Goal: Task Accomplishment & Management: Manage account settings

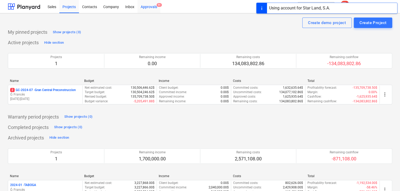
click at [155, 9] on div "Approvals 9+" at bounding box center [148, 6] width 23 height 13
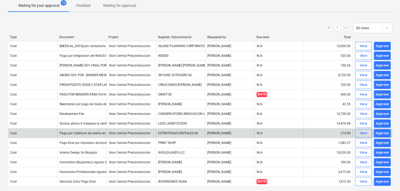
scroll to position [16, 0]
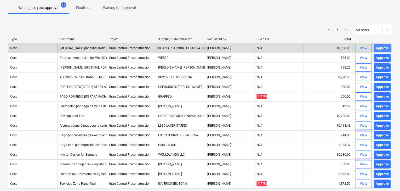
click at [381, 48] on div "Approve" at bounding box center [381, 48] width 13 height 6
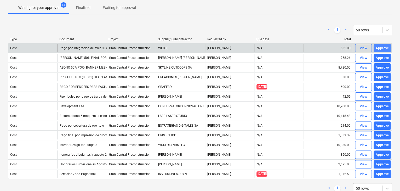
click at [380, 49] on div "Approve" at bounding box center [381, 48] width 13 height 6
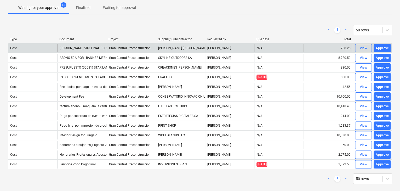
click at [380, 49] on div "Approve" at bounding box center [381, 48] width 13 height 6
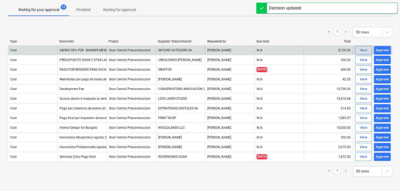
scroll to position [14, 0]
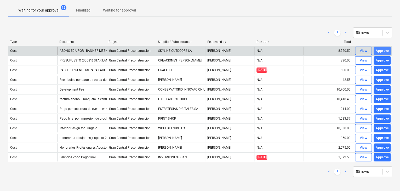
click at [378, 49] on div "Approve" at bounding box center [381, 51] width 13 height 6
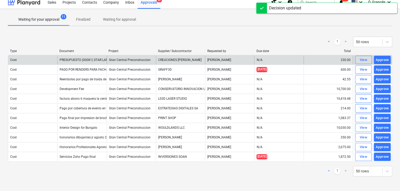
scroll to position [4, 0]
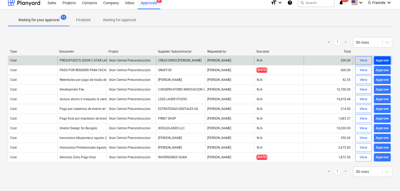
click at [379, 60] on div "Approve" at bounding box center [381, 60] width 13 height 6
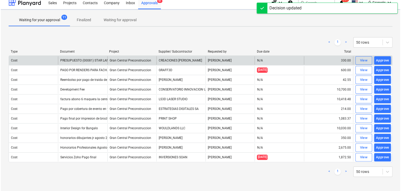
scroll to position [0, 0]
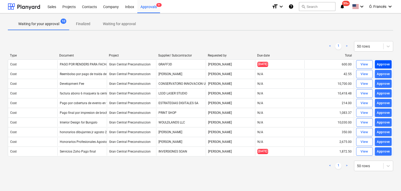
click at [379, 63] on div "Approve" at bounding box center [383, 64] width 13 height 6
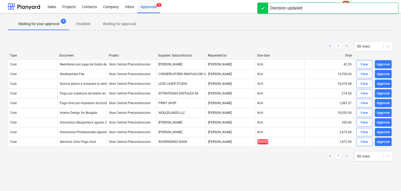
click at [379, 63] on div "Approve" at bounding box center [383, 64] width 13 height 6
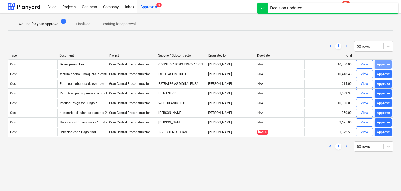
click at [379, 63] on div "Approve" at bounding box center [383, 64] width 13 height 6
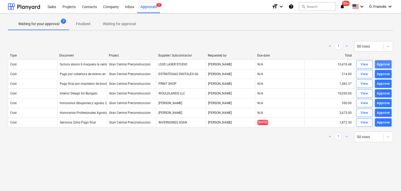
click at [378, 63] on div "Approve" at bounding box center [383, 64] width 13 height 6
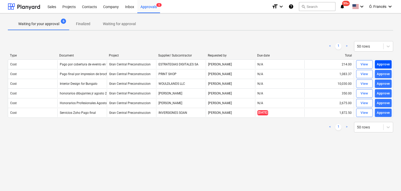
click at [379, 63] on div "Approve" at bounding box center [383, 64] width 13 height 6
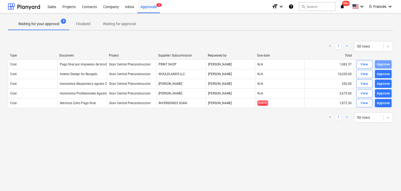
click at [379, 63] on div "Approve" at bounding box center [383, 64] width 13 height 6
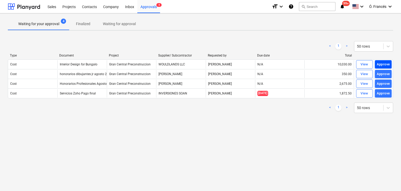
click at [379, 63] on div "Approve" at bounding box center [383, 64] width 13 height 6
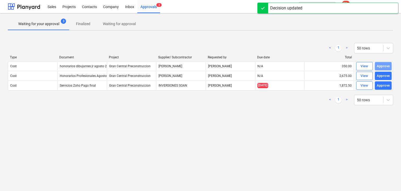
click at [379, 63] on div "Approve" at bounding box center [383, 66] width 13 height 6
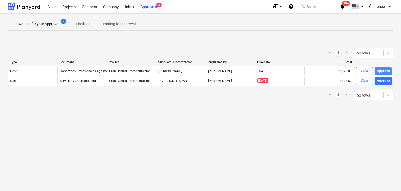
click at [383, 69] on div "Approve" at bounding box center [383, 71] width 13 height 6
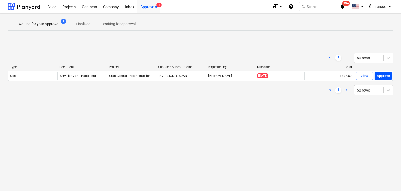
click at [382, 75] on div "Approve" at bounding box center [383, 76] width 13 height 6
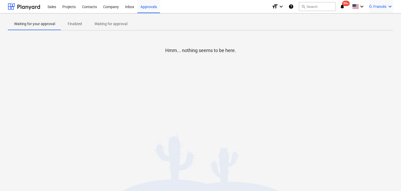
click at [386, 6] on span "Ó. Francés" at bounding box center [377, 6] width 17 height 4
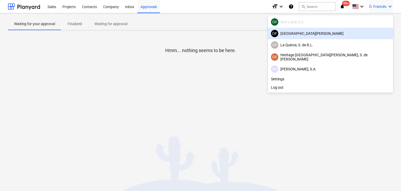
click at [351, 35] on div "[GEOGRAPHIC_DATA][PERSON_NAME]" at bounding box center [330, 33] width 119 height 7
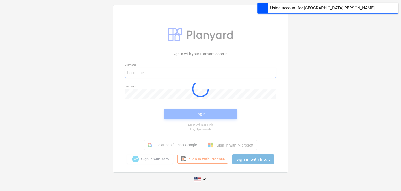
type input "[EMAIL_ADDRESS][DOMAIN_NAME]"
